Goal: Task Accomplishment & Management: Manage account settings

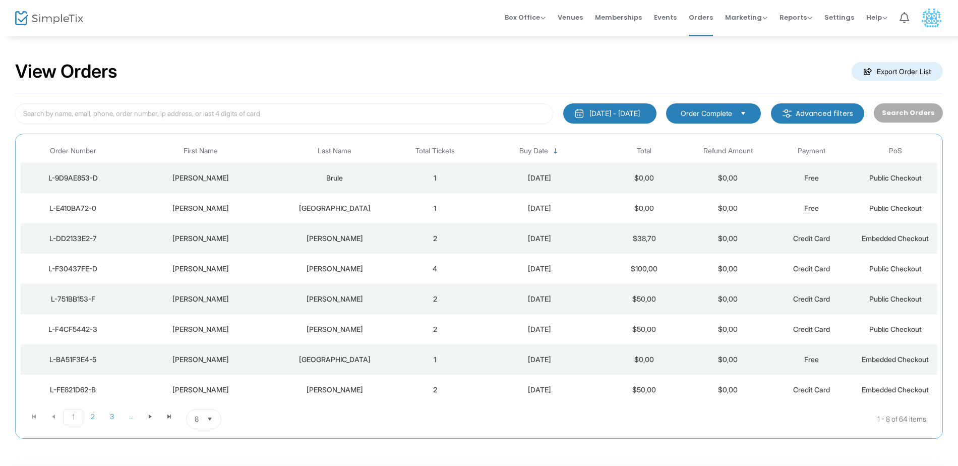
click at [378, 177] on div "Brule" at bounding box center [334, 178] width 112 height 10
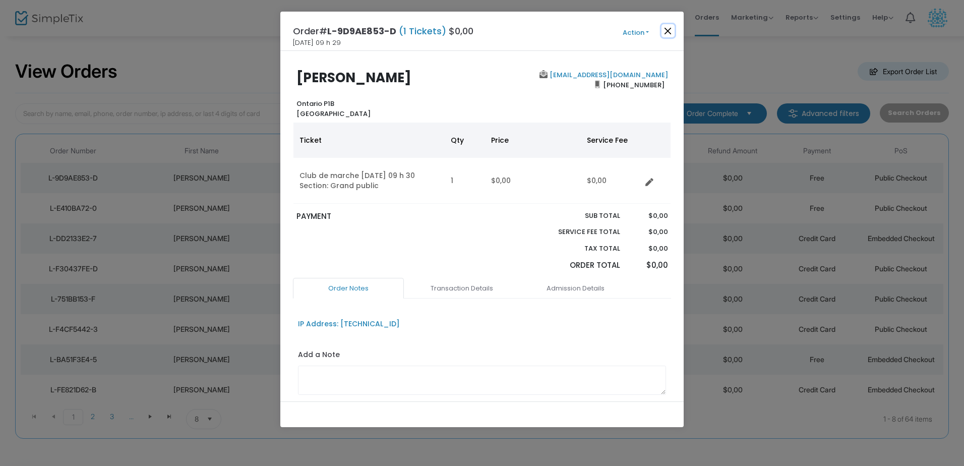
click at [663, 32] on button "Close" at bounding box center [668, 30] width 13 height 13
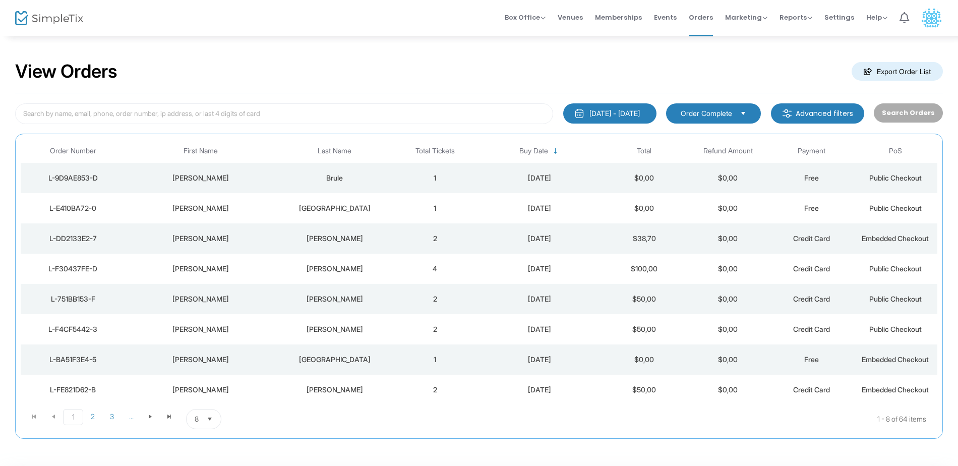
click at [410, 206] on td "1" at bounding box center [435, 208] width 84 height 30
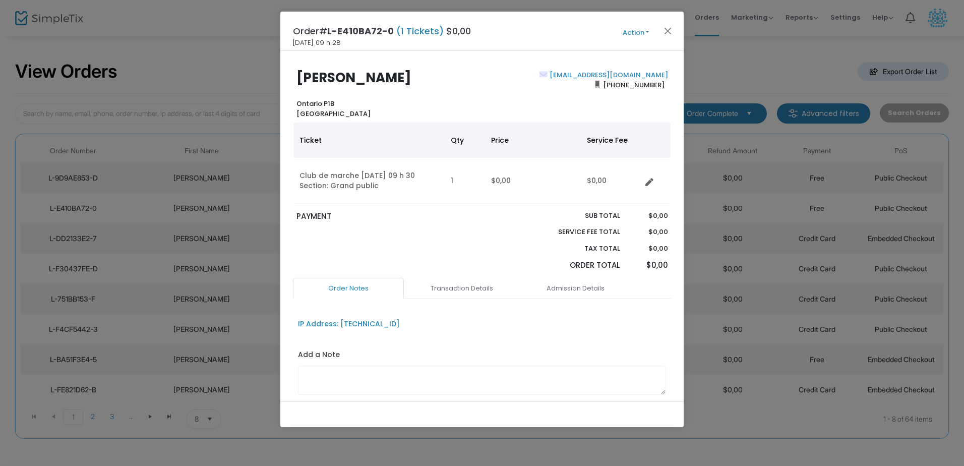
click at [675, 33] on span "Action Mark Admitted Edit Order Edit Attendee Details Add Another Ticket Print …" at bounding box center [655, 31] width 58 height 11
click at [668, 33] on button "Close" at bounding box center [668, 30] width 13 height 13
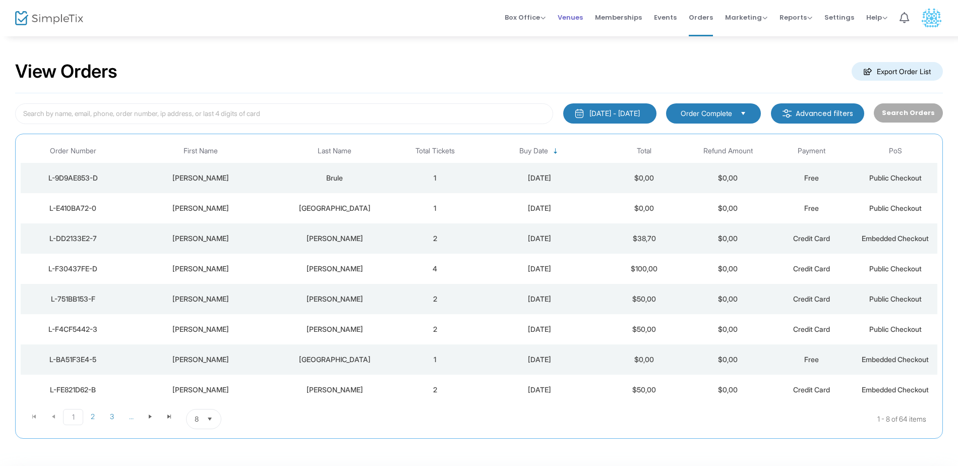
click at [570, 10] on span "Venues" at bounding box center [570, 18] width 25 height 26
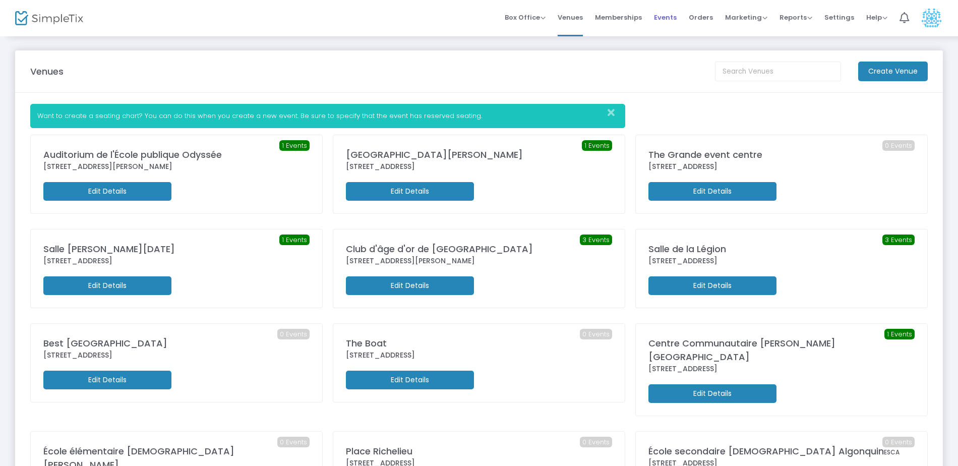
click at [675, 20] on span "Events" at bounding box center [665, 18] width 23 height 26
